Goal: Task Accomplishment & Management: Use online tool/utility

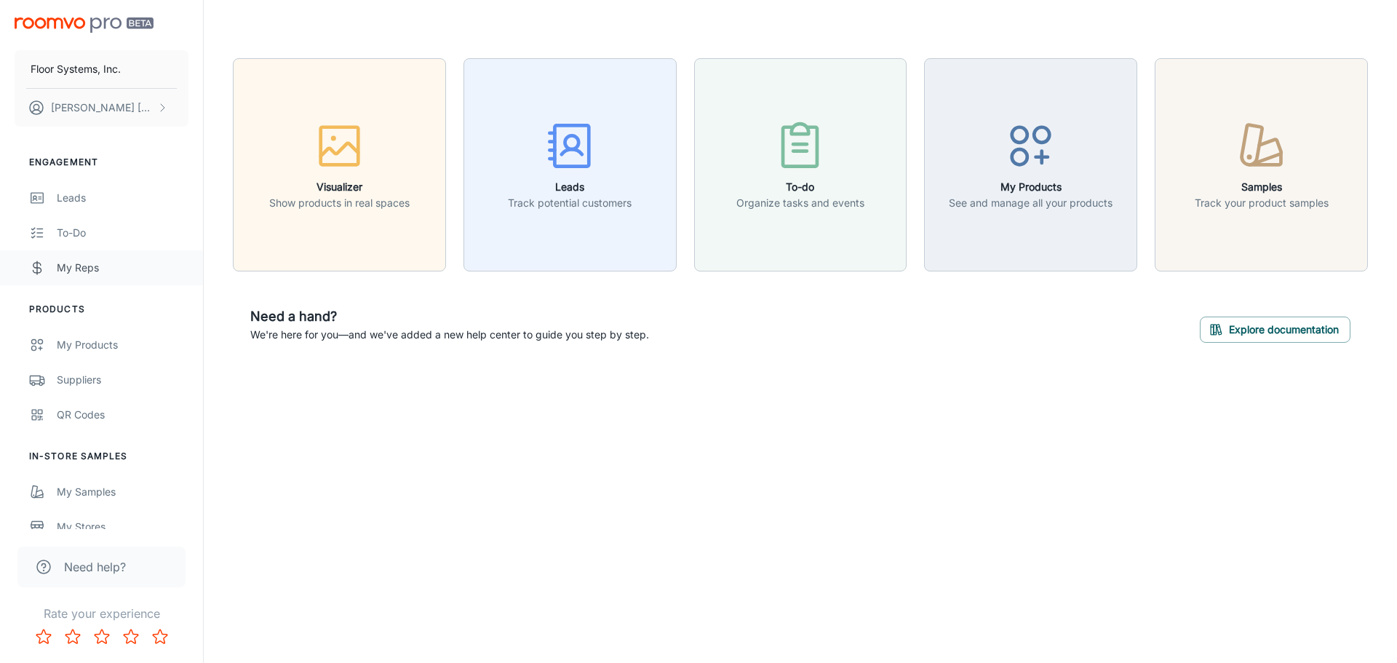
click at [68, 270] on div "My Reps" at bounding box center [123, 268] width 132 height 16
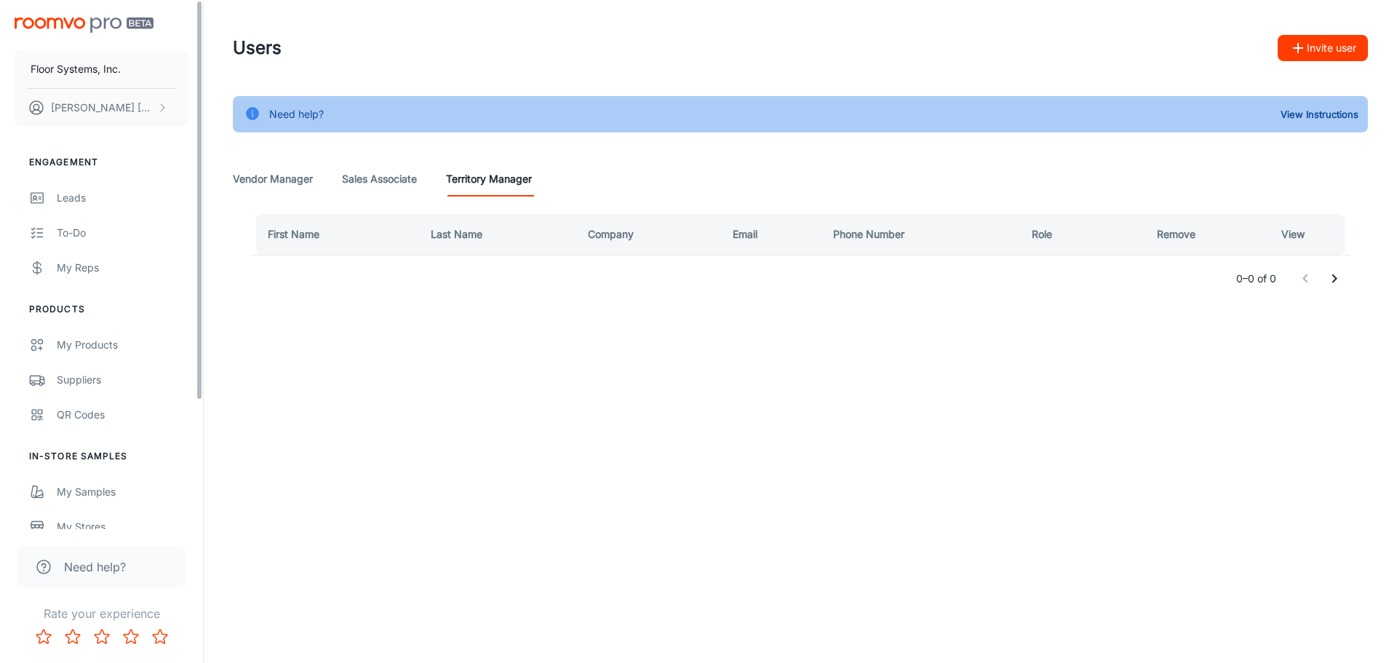
click at [407, 179] on Associate "Sales Associate" at bounding box center [379, 179] width 75 height 35
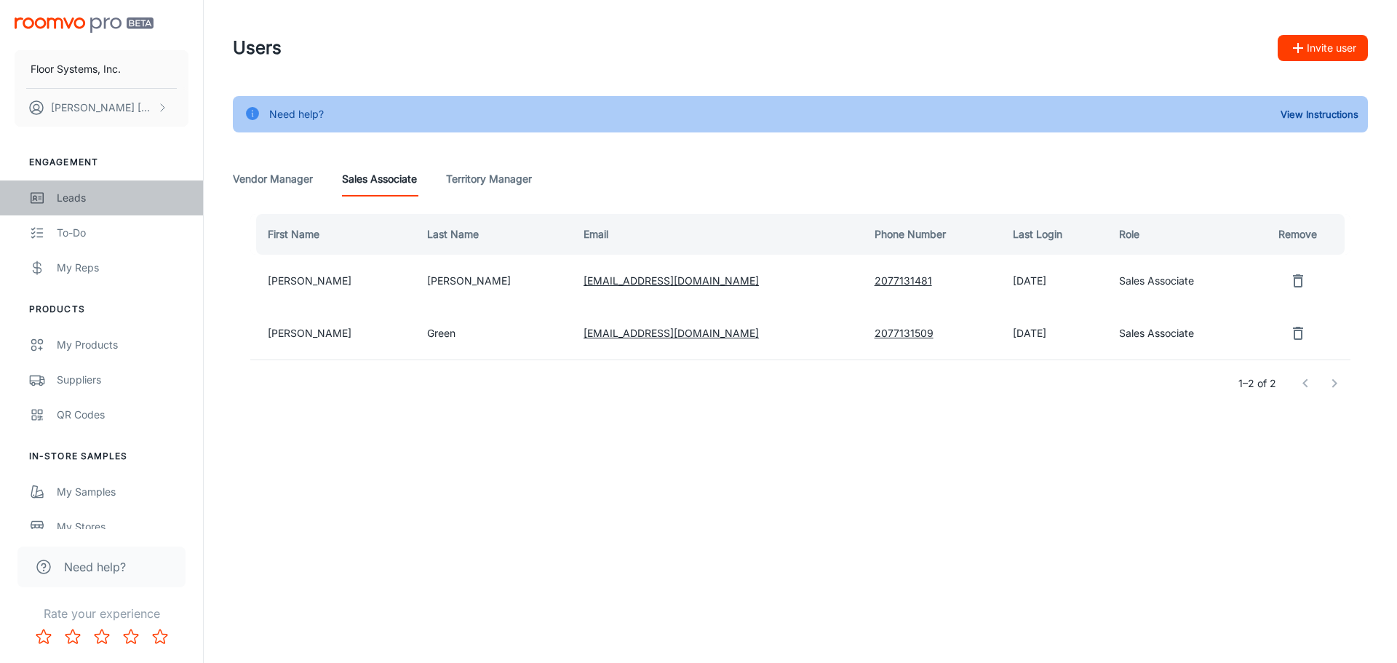
click at [79, 196] on div "Leads" at bounding box center [123, 198] width 132 height 16
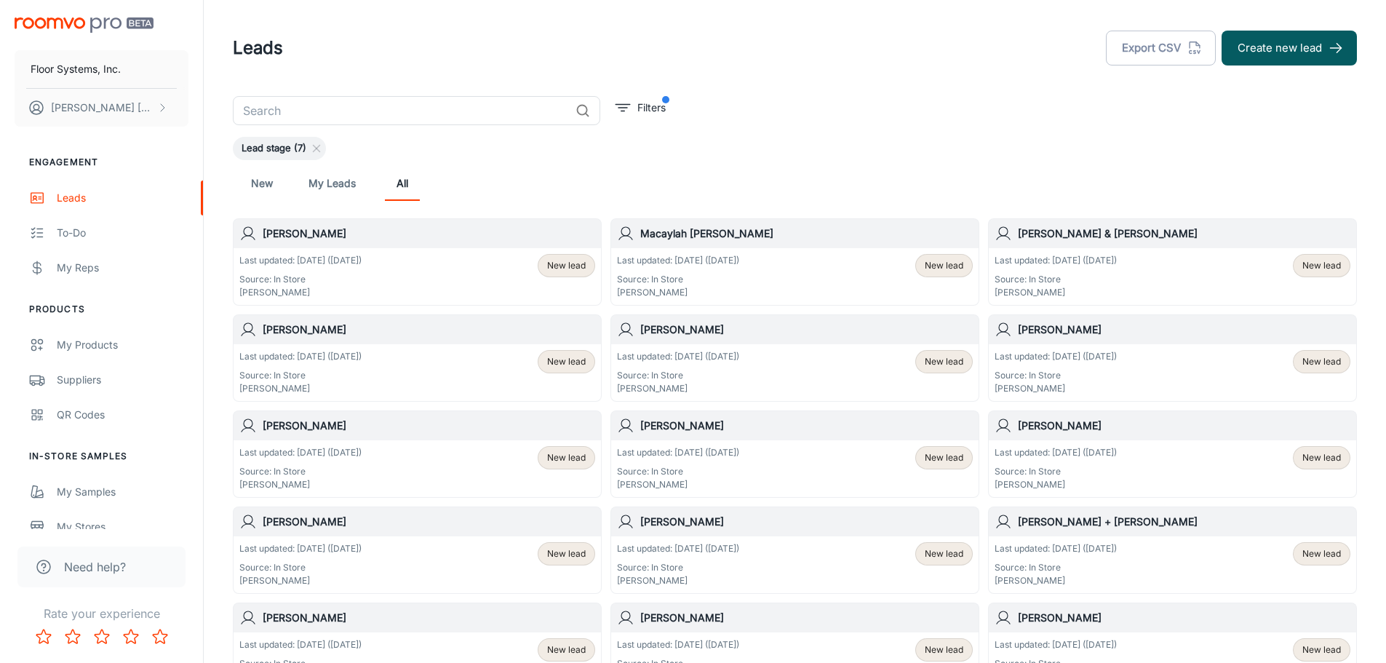
click at [423, 112] on input "text" at bounding box center [401, 110] width 337 height 29
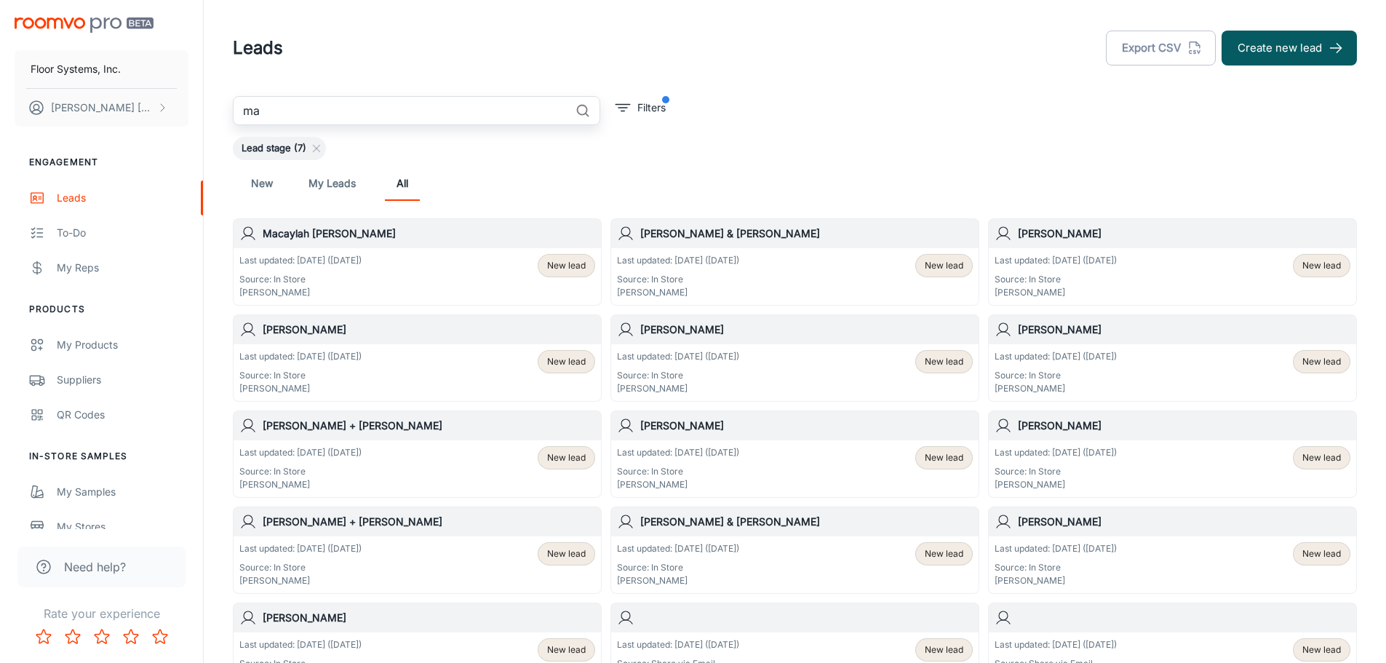
type input "m"
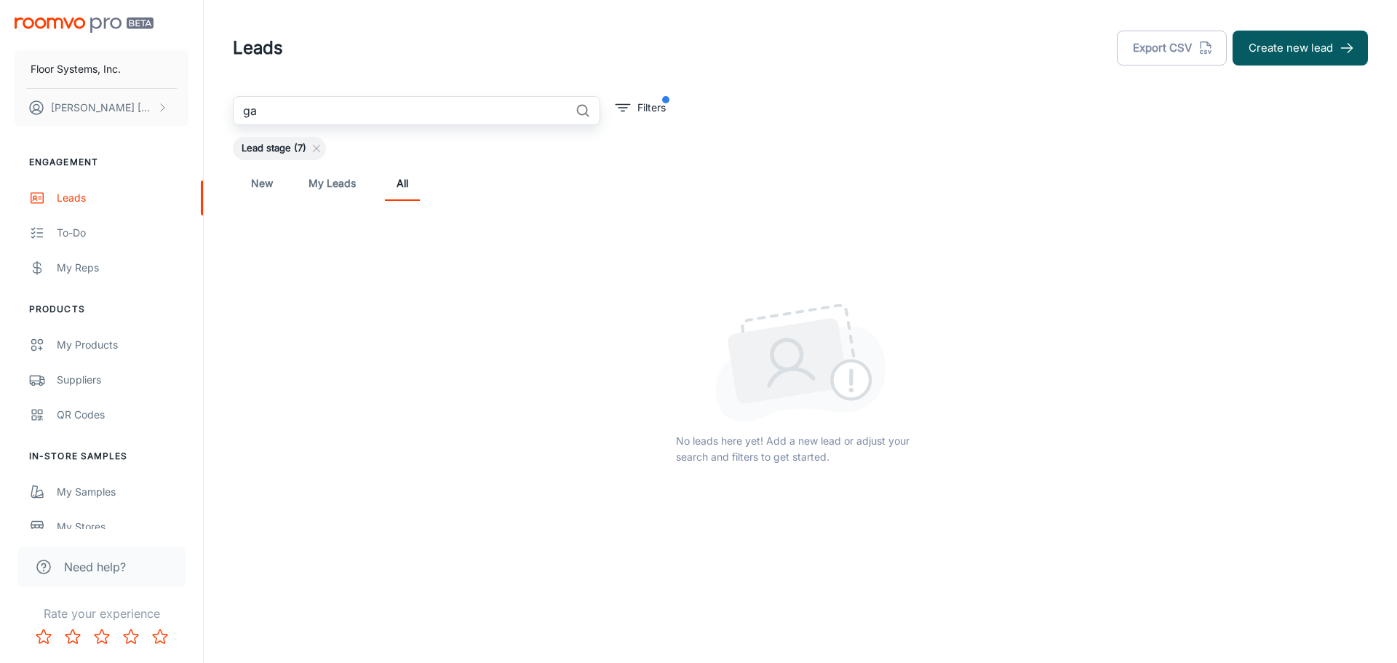
type input "ga"
click at [348, 186] on link "My Leads" at bounding box center [332, 183] width 47 height 35
click at [404, 186] on link "All" at bounding box center [402, 183] width 35 height 35
drag, startPoint x: 409, startPoint y: 118, endPoint x: 75, endPoint y: 105, distance: 334.3
click at [76, 106] on div "Floor Systems, Inc. [PERSON_NAME] Engagement Leads To-do My Reps Products My Pr…" at bounding box center [698, 327] width 1397 height 655
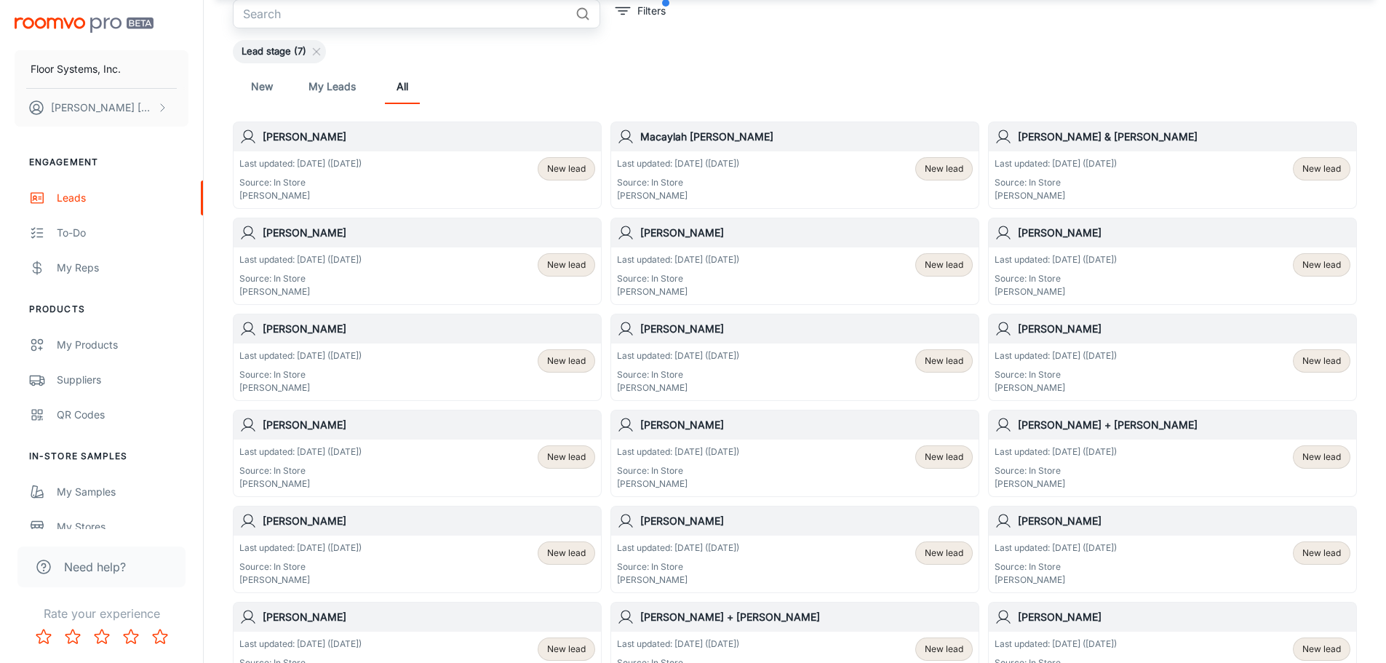
scroll to position [30, 0]
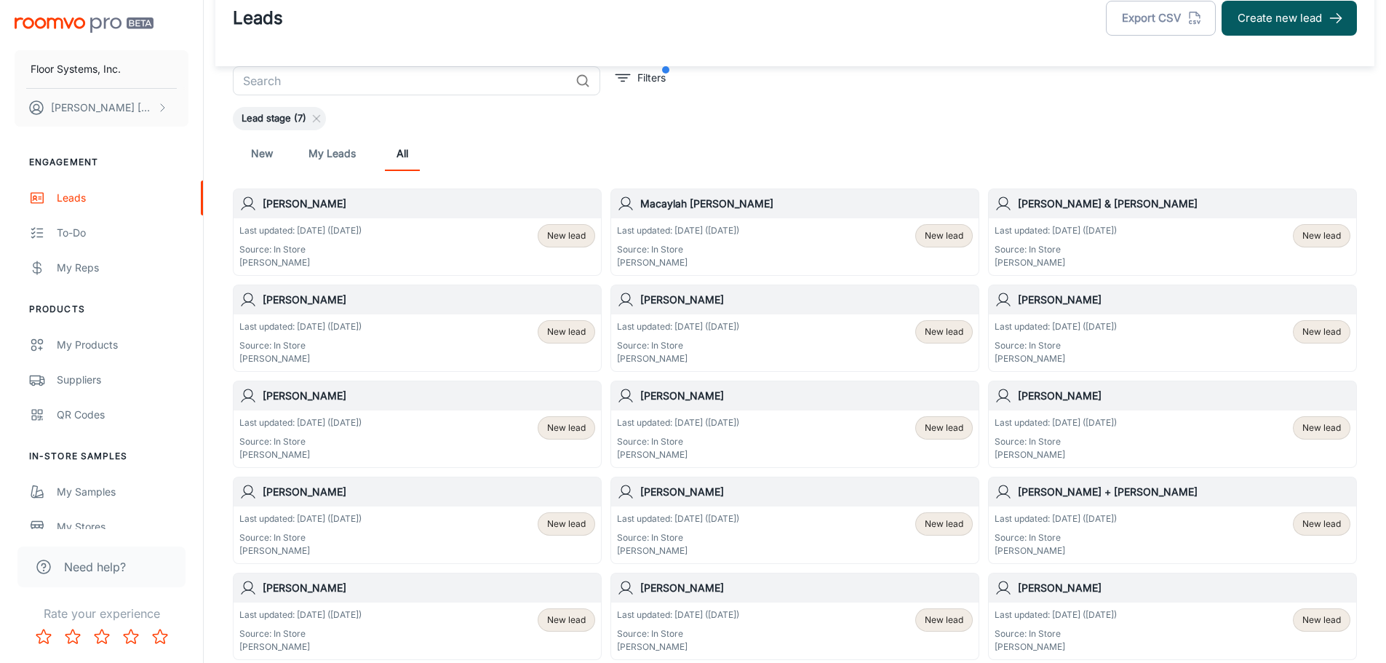
click at [297, 204] on h6 "[PERSON_NAME]" at bounding box center [429, 204] width 333 height 16
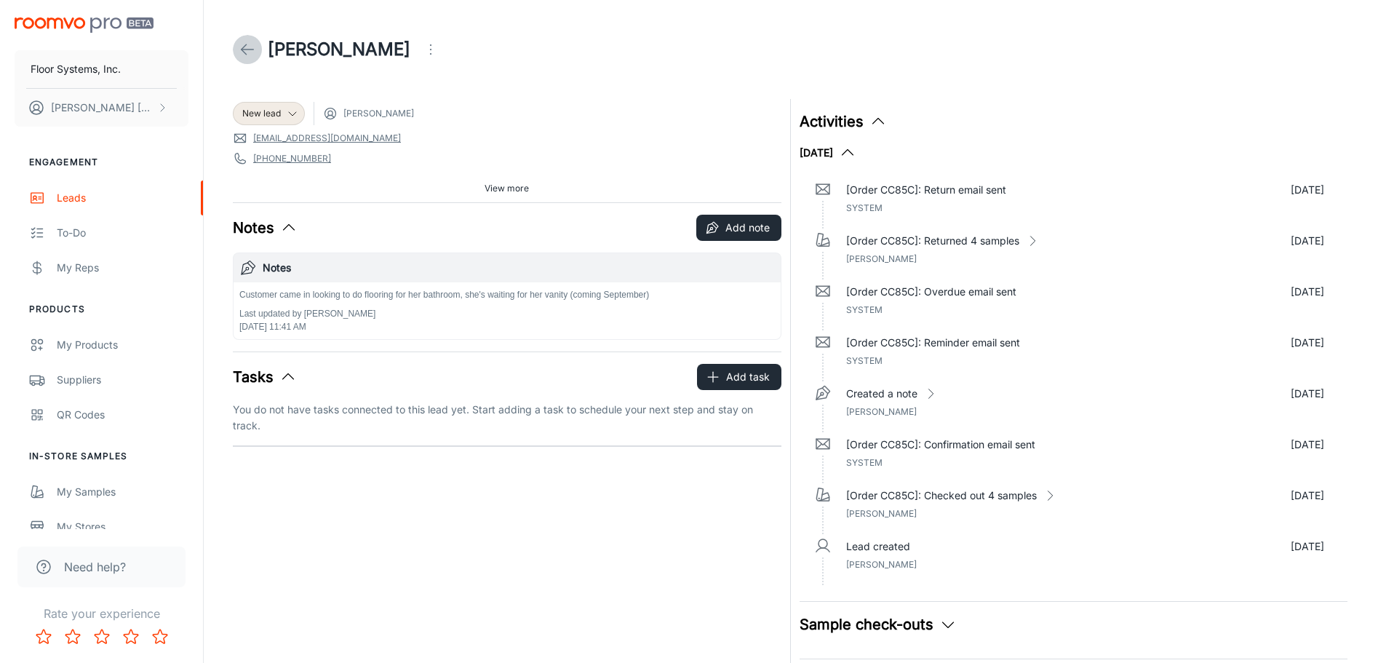
click at [245, 46] on polyline at bounding box center [244, 49] width 5 height 10
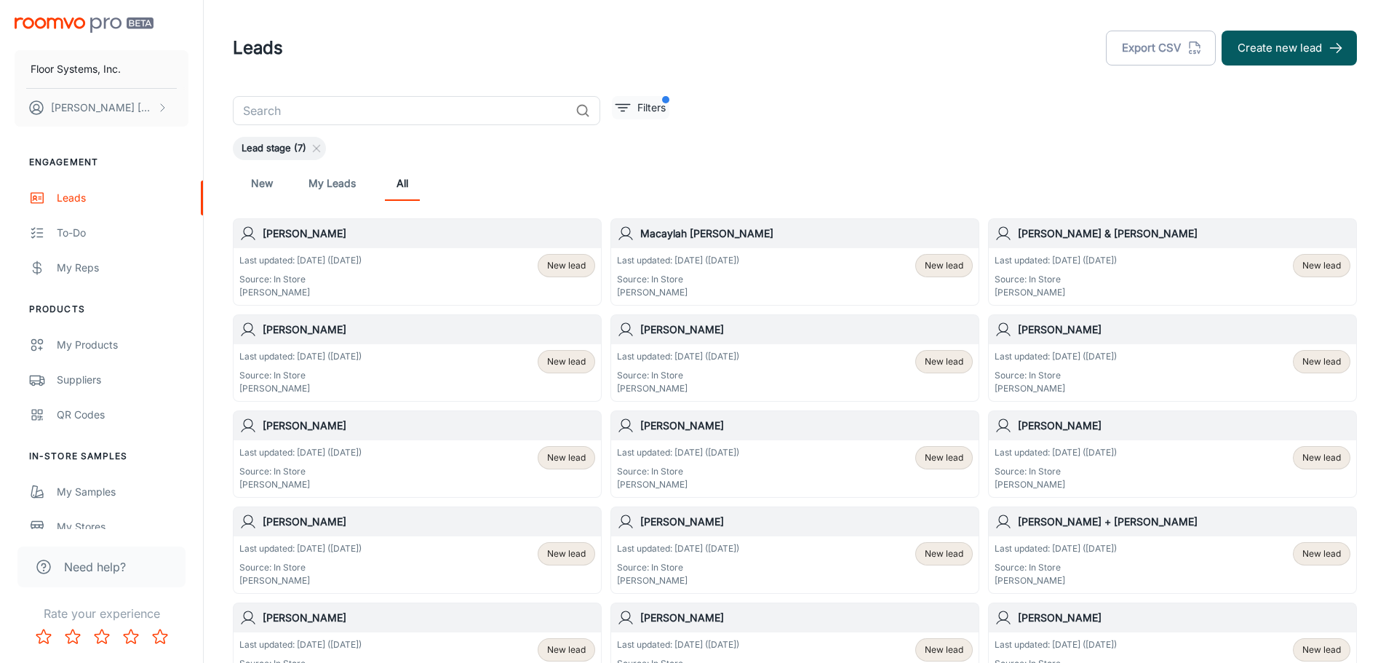
click at [663, 106] on p "Filters" at bounding box center [652, 108] width 28 height 16
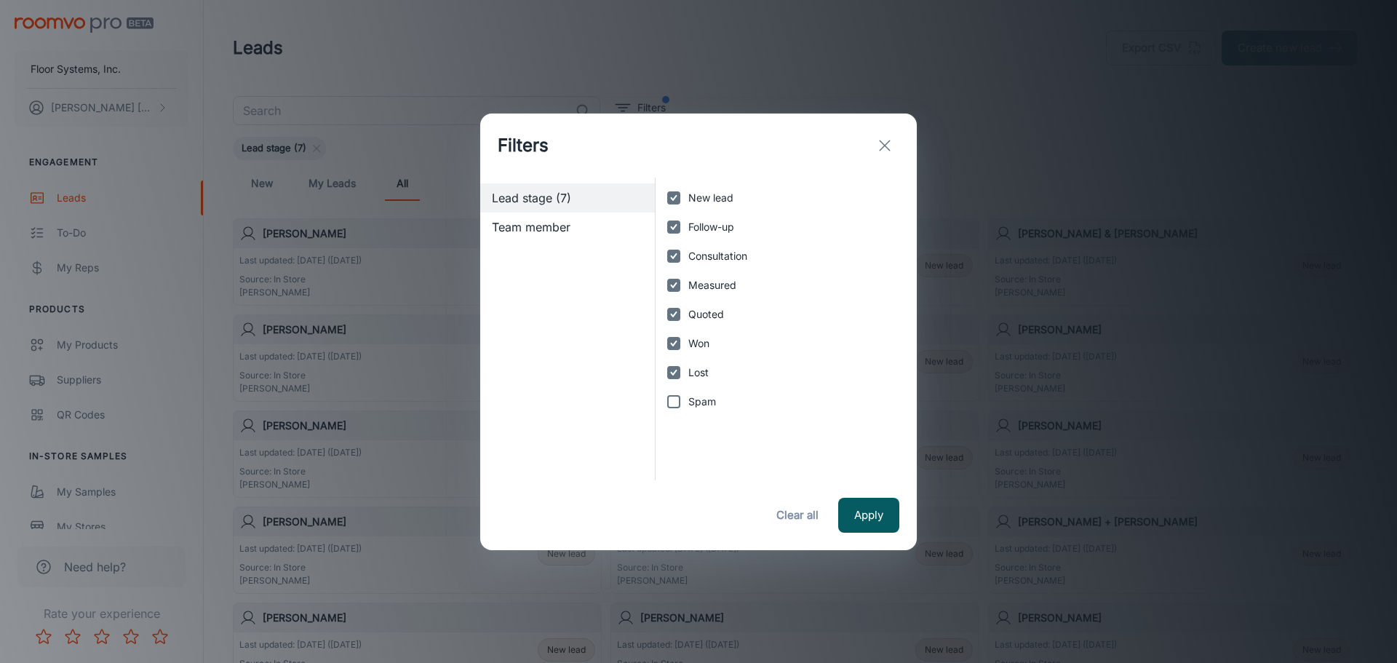
click at [547, 227] on span "Team member" at bounding box center [567, 226] width 151 height 17
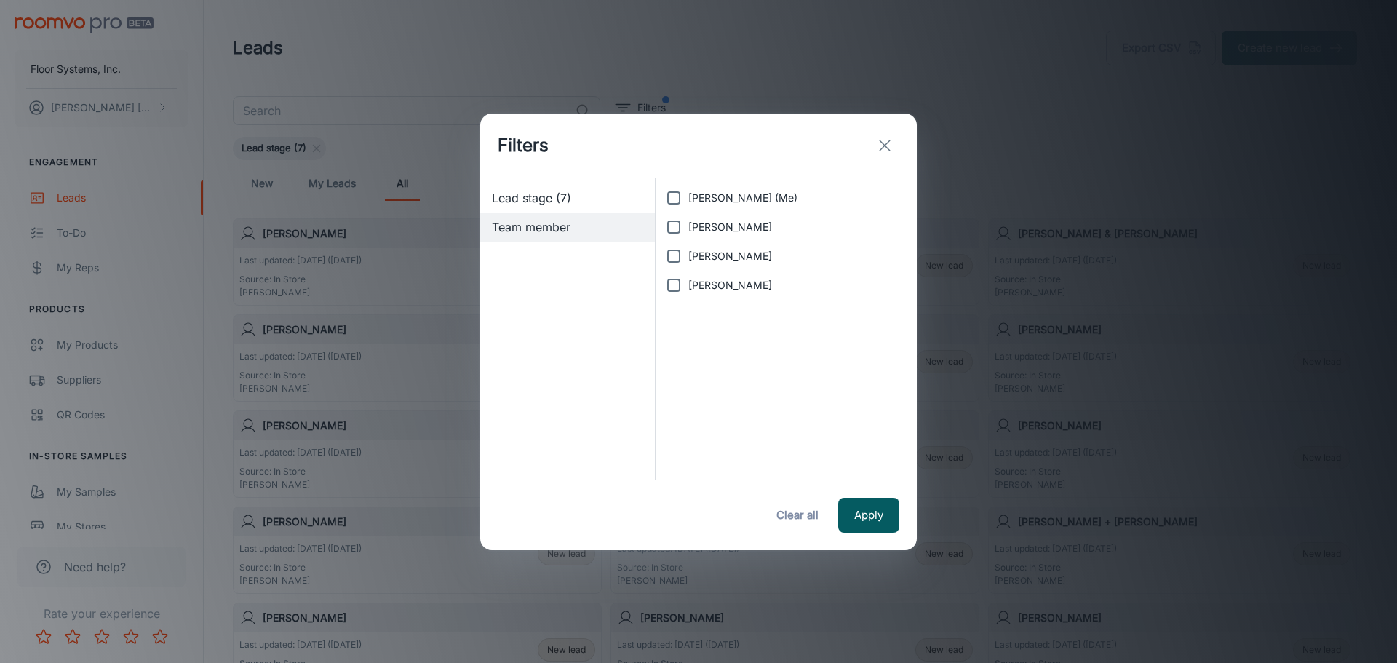
drag, startPoint x: 669, startPoint y: 287, endPoint x: 676, endPoint y: 291, distance: 8.5
click at [670, 287] on input "[PERSON_NAME]" at bounding box center [673, 285] width 29 height 29
checkbox input "true"
drag, startPoint x: 859, startPoint y: 507, endPoint x: 884, endPoint y: 493, distance: 29.0
click at [859, 509] on button "Apply" at bounding box center [868, 515] width 61 height 35
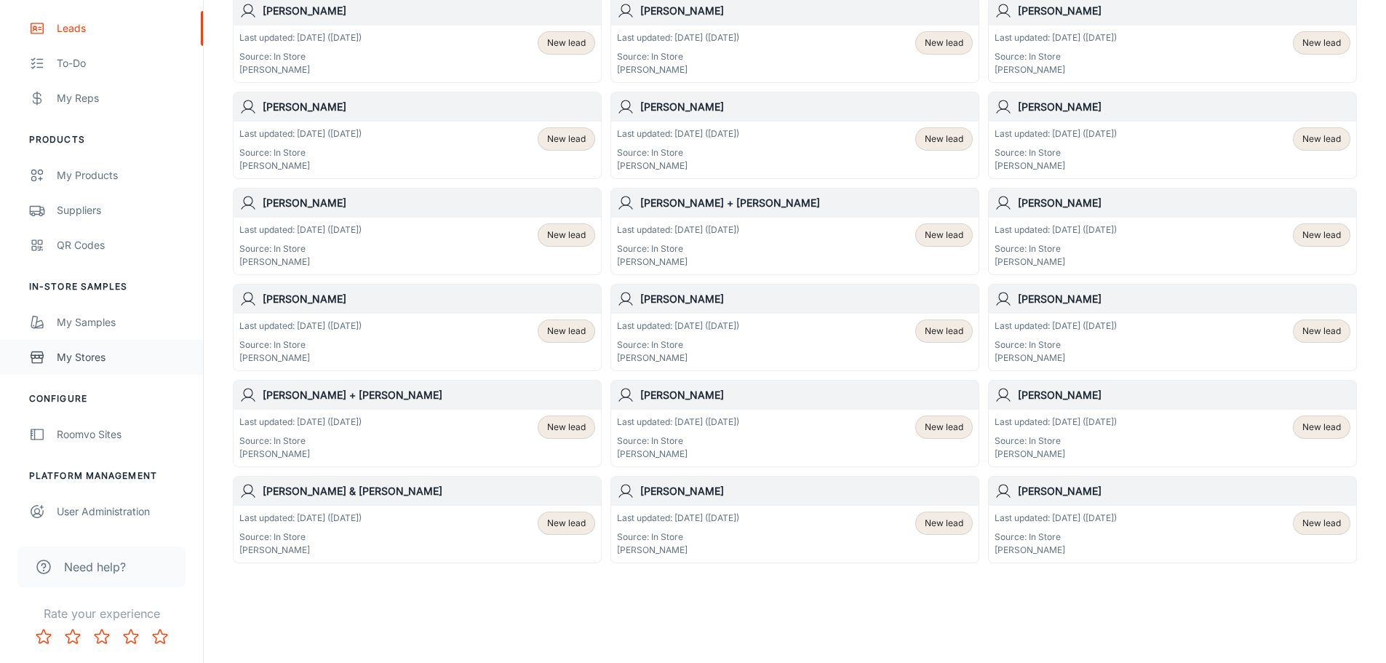
scroll to position [324, 0]
